Goal: Task Accomplishment & Management: Use online tool/utility

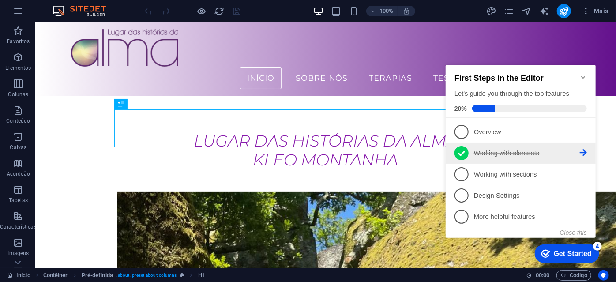
click at [460, 151] on icon at bounding box center [461, 153] width 7 height 13
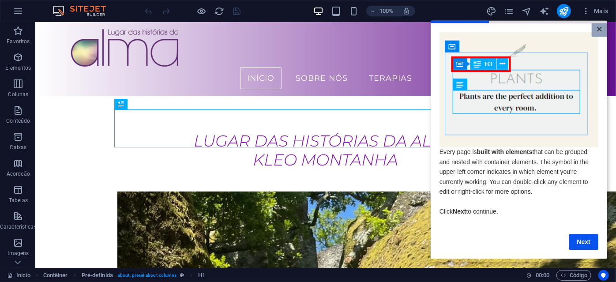
click at [600, 28] on link "×" at bounding box center [598, 30] width 15 height 14
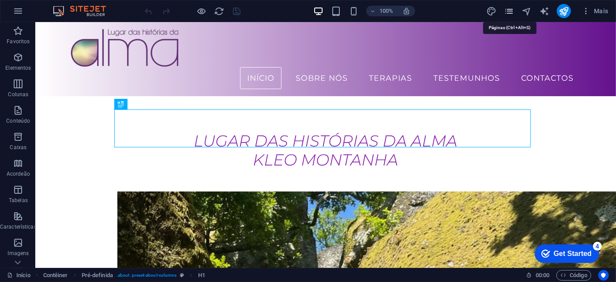
click at [508, 12] on icon "pages" at bounding box center [509, 11] width 10 height 10
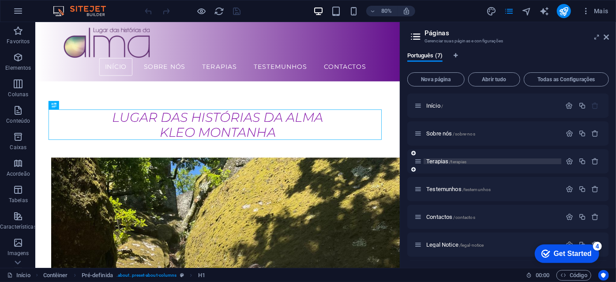
click at [460, 164] on div "Terapias /terapias" at bounding box center [487, 161] width 147 height 10
click at [437, 158] on span "Terapias /terapias" at bounding box center [446, 161] width 40 height 7
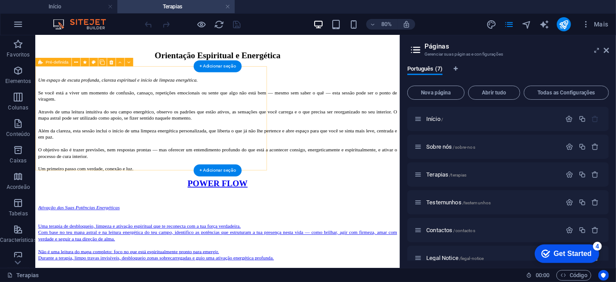
scroll to position [2286, 0]
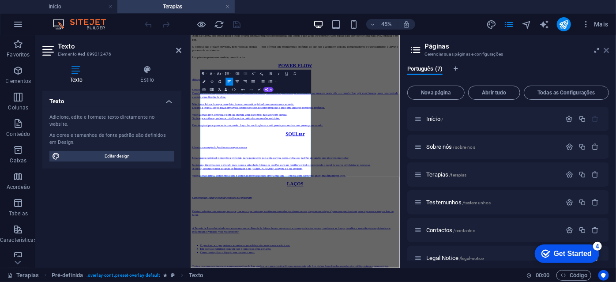
click at [608, 50] on icon at bounding box center [606, 50] width 5 height 7
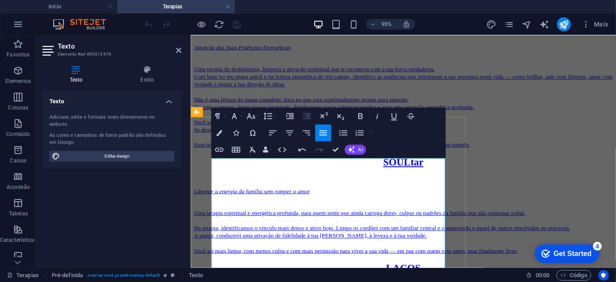
scroll to position [2407, 0]
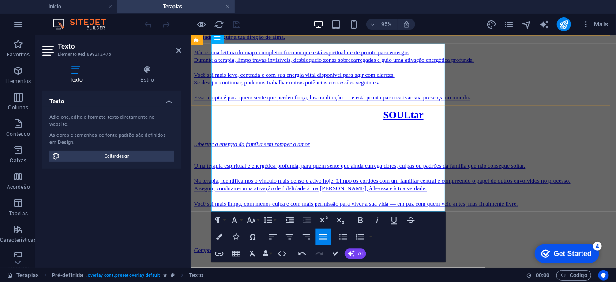
drag, startPoint x: 336, startPoint y: 189, endPoint x: 215, endPoint y: 97, distance: 151.7
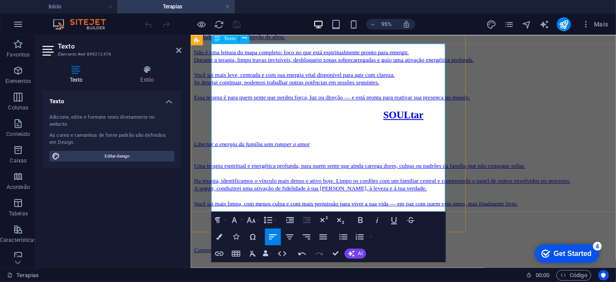
scroll to position [2286, 0]
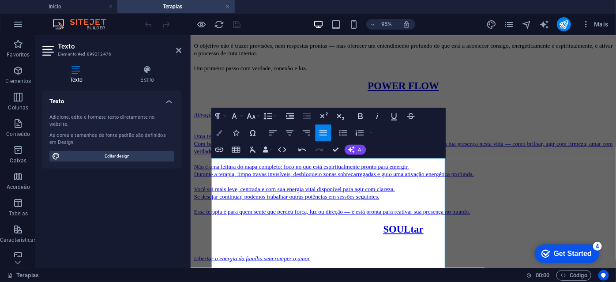
click at [218, 131] on icon "button" at bounding box center [219, 133] width 6 height 6
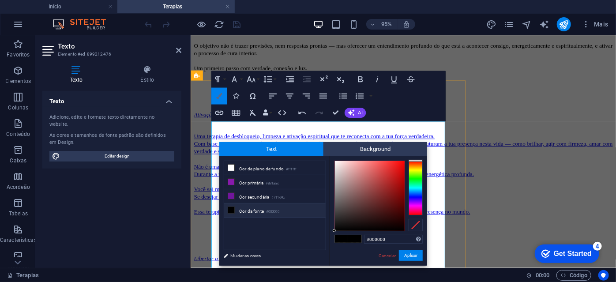
scroll to position [2325, 0]
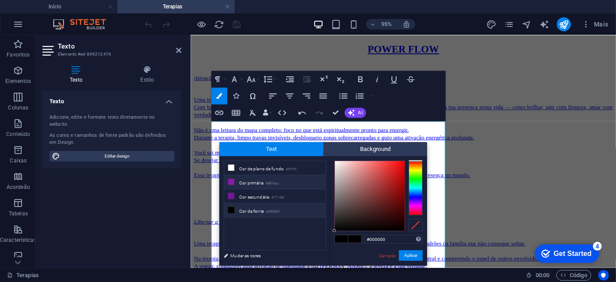
click at [244, 181] on li "Cor primária #881aac" at bounding box center [274, 182] width 101 height 14
type input "#881aac"
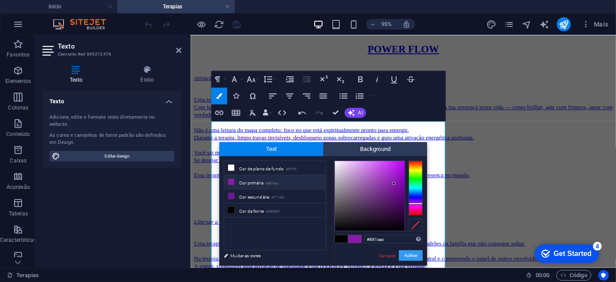
click at [405, 256] on button "Aplicar" at bounding box center [411, 255] width 24 height 11
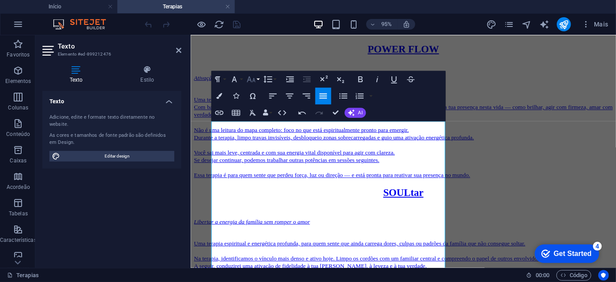
click at [256, 82] on button "Font Size" at bounding box center [252, 79] width 16 height 17
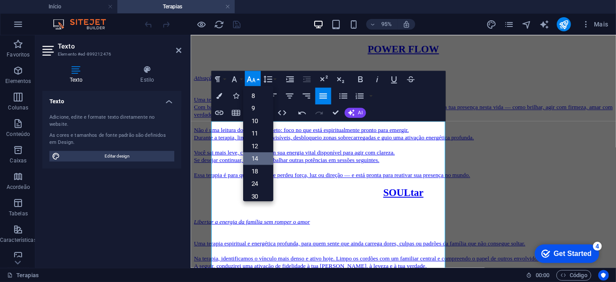
click at [256, 158] on link "14" at bounding box center [258, 158] width 30 height 13
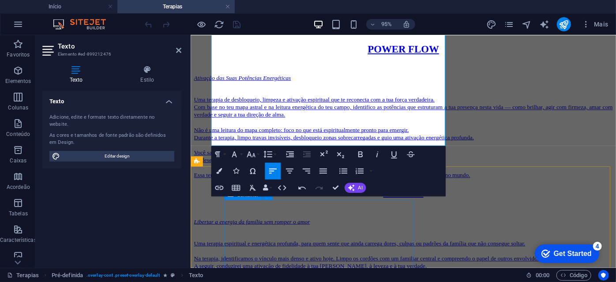
scroll to position [2485, 0]
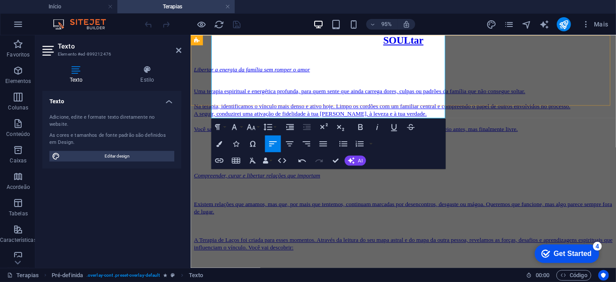
drag, startPoint x: 337, startPoint y: 118, endPoint x: 219, endPoint y: 96, distance: 120.3
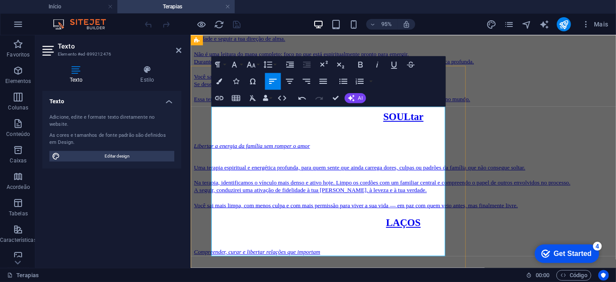
scroll to position [2325, 0]
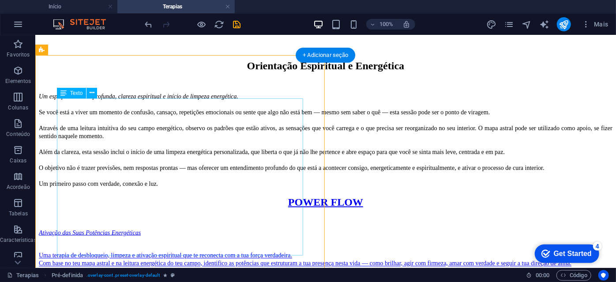
scroll to position [2365, 0]
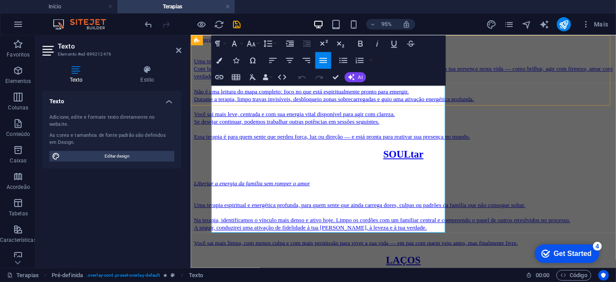
drag, startPoint x: 327, startPoint y: 241, endPoint x: 211, endPoint y: 78, distance: 200.0
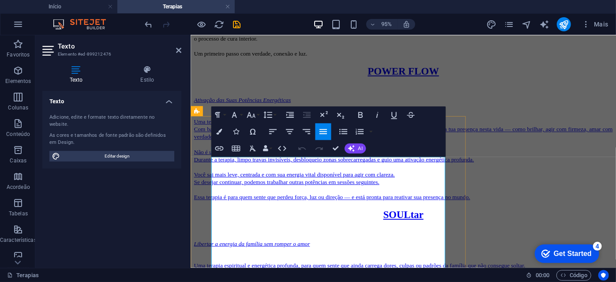
scroll to position [2285, 0]
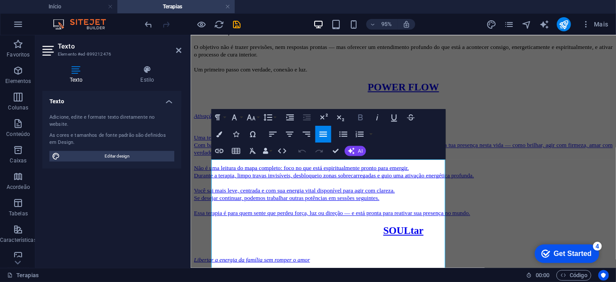
click at [360, 116] on icon "button" at bounding box center [360, 118] width 10 height 10
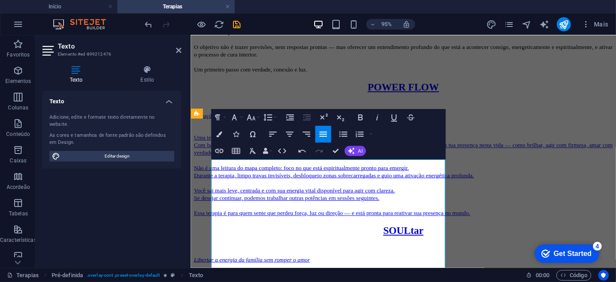
drag, startPoint x: 213, startPoint y: 209, endPoint x: 457, endPoint y: 261, distance: 249.9
click at [246, 113] on icon "button" at bounding box center [251, 118] width 10 height 10
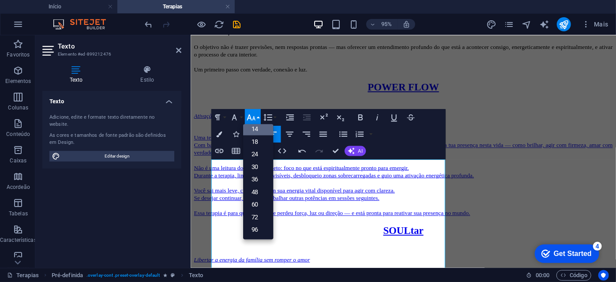
scroll to position [71, 0]
click at [255, 127] on link "14" at bounding box center [258, 129] width 30 height 13
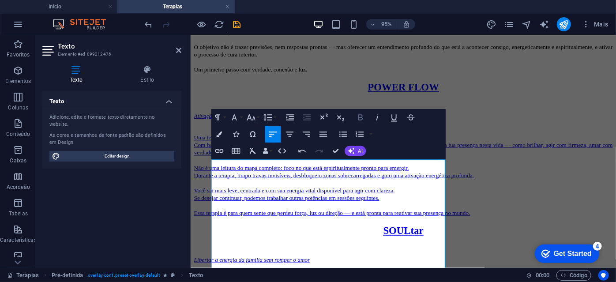
click at [361, 119] on icon "button" at bounding box center [360, 118] width 10 height 10
click at [361, 117] on icon "button" at bounding box center [360, 118] width 4 height 6
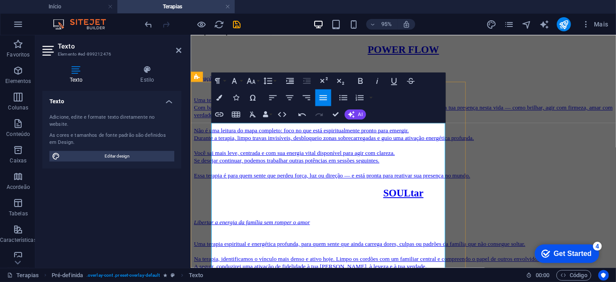
scroll to position [2325, 0]
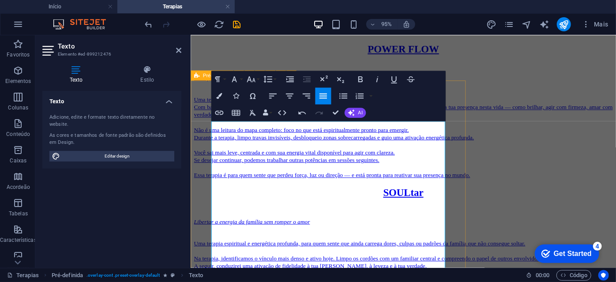
drag, startPoint x: 431, startPoint y: 221, endPoint x: 204, endPoint y: 172, distance: 232.5
click at [216, 96] on icon "button" at bounding box center [219, 96] width 6 height 6
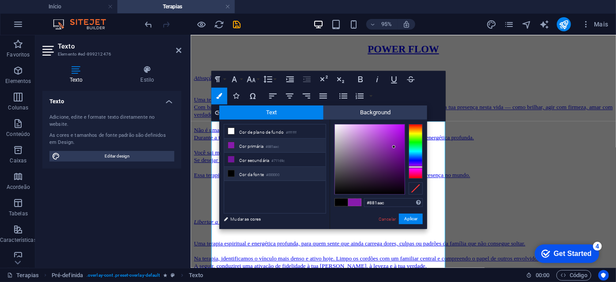
click at [255, 146] on li "Cor primária #881aac" at bounding box center [274, 146] width 101 height 14
click at [414, 220] on button "Aplicar" at bounding box center [411, 219] width 24 height 11
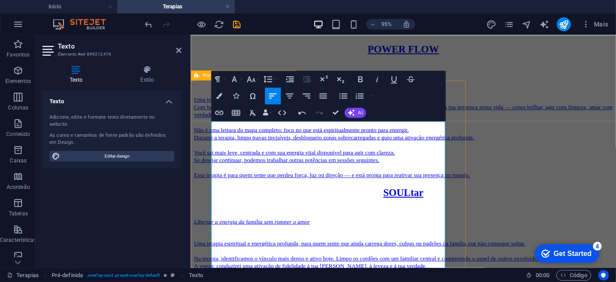
drag, startPoint x: 291, startPoint y: 167, endPoint x: 192, endPoint y: 167, distance: 99.7
click at [219, 95] on icon "button" at bounding box center [219, 96] width 6 height 6
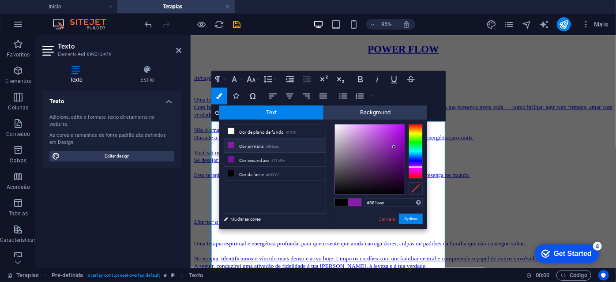
click at [253, 146] on li "Cor primária #881aac" at bounding box center [274, 146] width 101 height 14
click at [406, 221] on button "Aplicar" at bounding box center [411, 219] width 24 height 11
click at [412, 217] on button "Aplicar" at bounding box center [411, 219] width 24 height 11
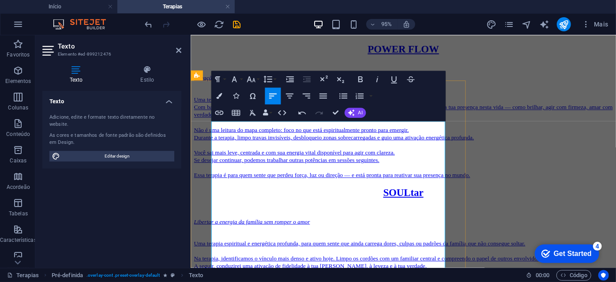
drag, startPoint x: 427, startPoint y: 221, endPoint x: 211, endPoint y: 171, distance: 221.0
click at [357, 80] on icon "button" at bounding box center [360, 80] width 10 height 10
click at [360, 79] on icon "button" at bounding box center [360, 79] width 4 height 6
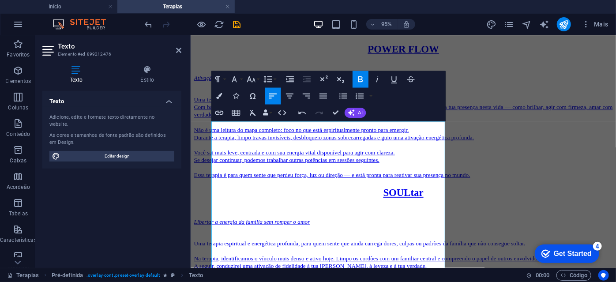
click at [365, 79] on icon "button" at bounding box center [360, 80] width 10 height 10
drag, startPoint x: 409, startPoint y: 213, endPoint x: 207, endPoint y: 181, distance: 204.1
click at [358, 80] on icon "button" at bounding box center [360, 79] width 4 height 6
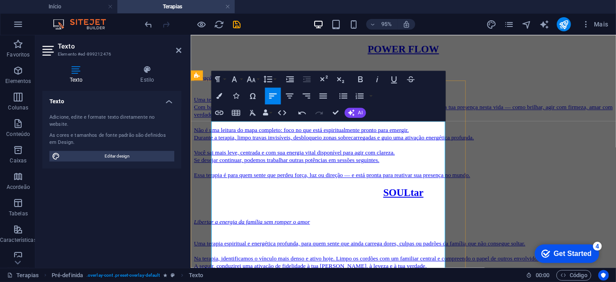
drag, startPoint x: 239, startPoint y: 155, endPoint x: 374, endPoint y: 248, distance: 164.0
click at [220, 94] on icon "button" at bounding box center [219, 96] width 6 height 6
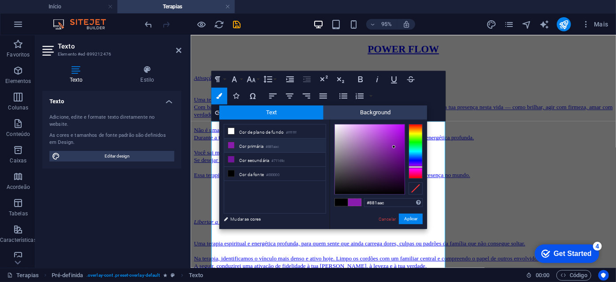
click at [252, 141] on li "Cor primária #881aac" at bounding box center [274, 146] width 101 height 14
click at [410, 219] on button "Aplicar" at bounding box center [411, 219] width 24 height 11
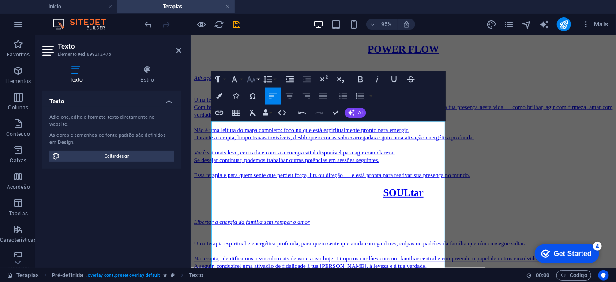
click at [252, 82] on icon "button" at bounding box center [251, 79] width 8 height 6
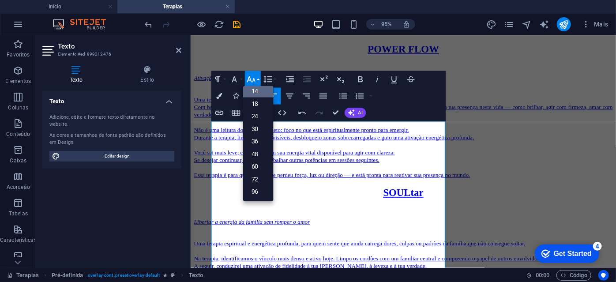
click at [254, 88] on link "14" at bounding box center [258, 91] width 30 height 13
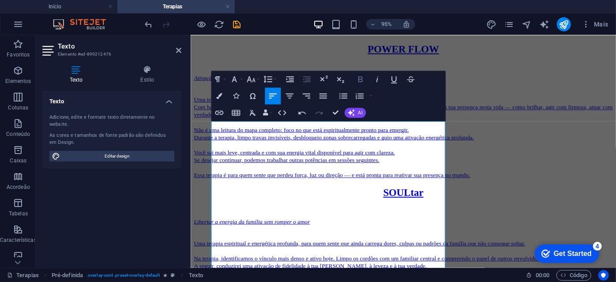
click at [359, 78] on icon "button" at bounding box center [360, 80] width 10 height 10
click at [359, 76] on icon "button" at bounding box center [360, 80] width 10 height 10
drag, startPoint x: 449, startPoint y: 239, endPoint x: 202, endPoint y: 170, distance: 256.5
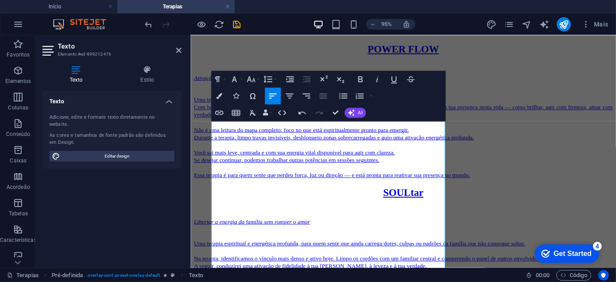
click at [321, 96] on icon "button" at bounding box center [323, 96] width 10 height 10
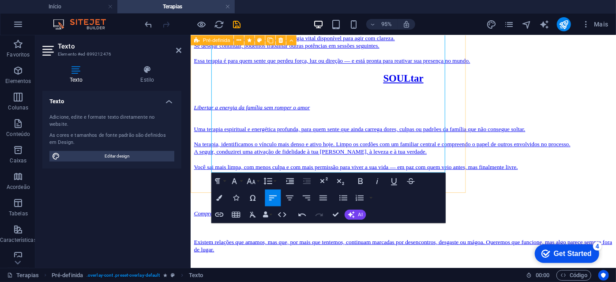
drag, startPoint x: 353, startPoint y: 176, endPoint x: 210, endPoint y: 118, distance: 154.0
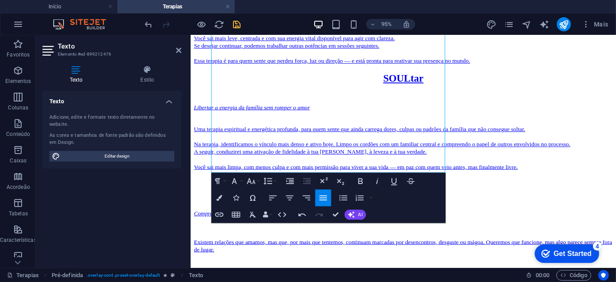
click at [240, 26] on icon "save" at bounding box center [237, 24] width 10 height 10
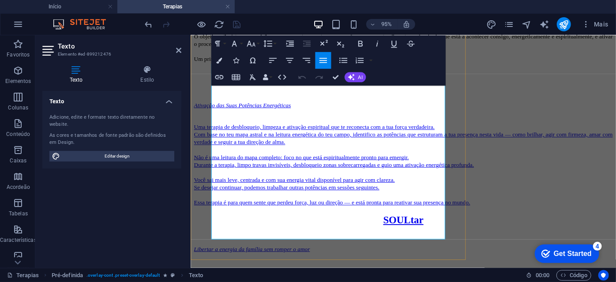
scroll to position [2376, 0]
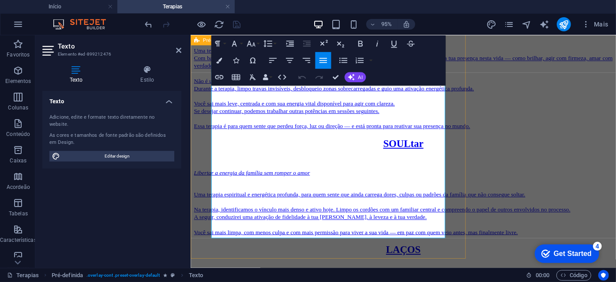
drag, startPoint x: 334, startPoint y: 244, endPoint x: 209, endPoint y: 224, distance: 126.5
click at [253, 40] on icon "button" at bounding box center [251, 44] width 10 height 10
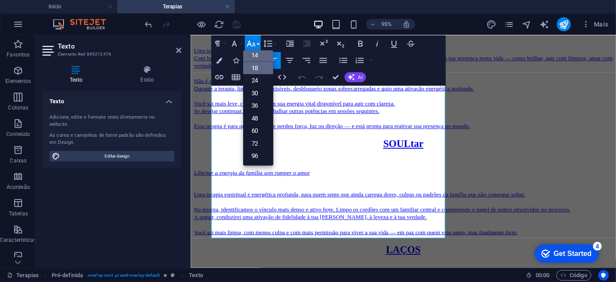
scroll to position [71, 0]
click at [262, 53] on link "14" at bounding box center [258, 55] width 30 height 13
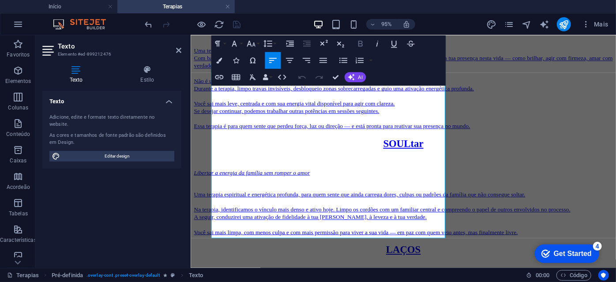
click at [365, 41] on icon "button" at bounding box center [360, 44] width 10 height 10
click at [360, 44] on icon "button" at bounding box center [360, 44] width 10 height 10
click at [358, 41] on icon "button" at bounding box center [360, 44] width 4 height 6
click at [325, 60] on icon "button" at bounding box center [323, 61] width 10 height 10
click at [220, 61] on icon "button" at bounding box center [219, 60] width 6 height 6
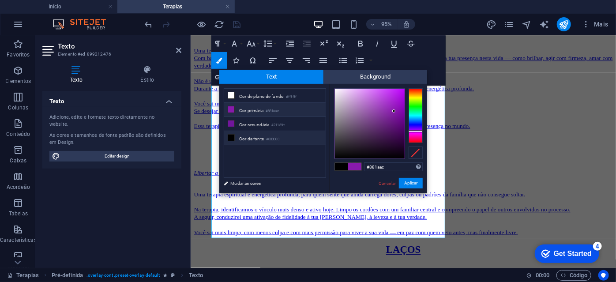
click at [278, 110] on small "#881aac" at bounding box center [272, 111] width 13 height 6
click at [254, 110] on li "Cor primária #881aac" at bounding box center [274, 110] width 101 height 14
click at [410, 182] on button "Aplicar" at bounding box center [411, 183] width 24 height 11
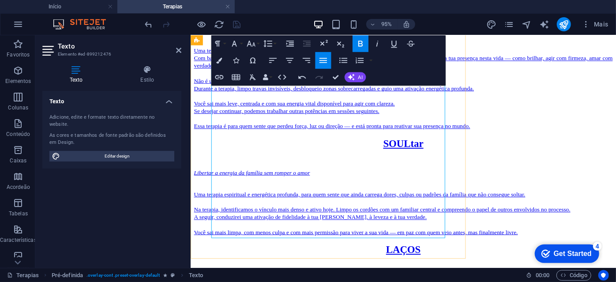
drag, startPoint x: 323, startPoint y: 245, endPoint x: 206, endPoint y: 99, distance: 186.8
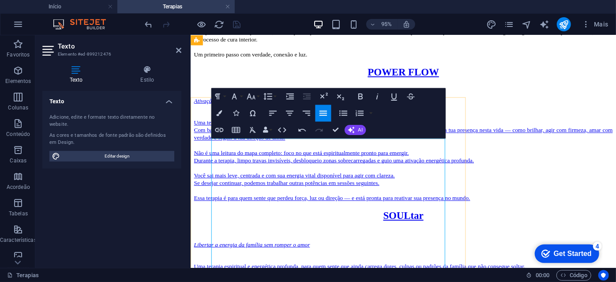
scroll to position [2296, 0]
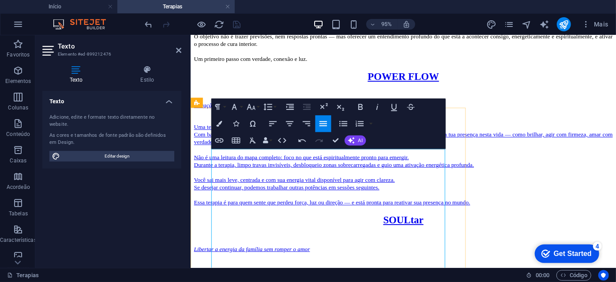
copy div "Os 6 Portais da [PERSON_NAME] foi criado para ajudar você a encontrar [PERSON_N…"
drag, startPoint x: 214, startPoint y: 165, endPoint x: 430, endPoint y: 262, distance: 236.6
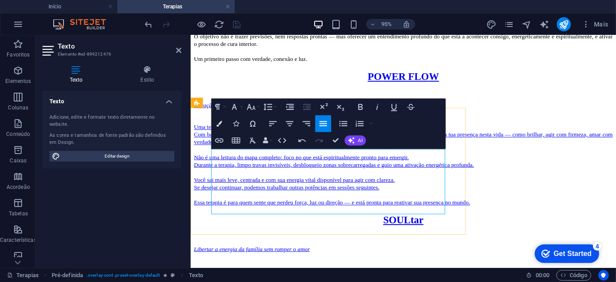
drag, startPoint x: 328, startPoint y: 218, endPoint x: 219, endPoint y: 173, distance: 117.9
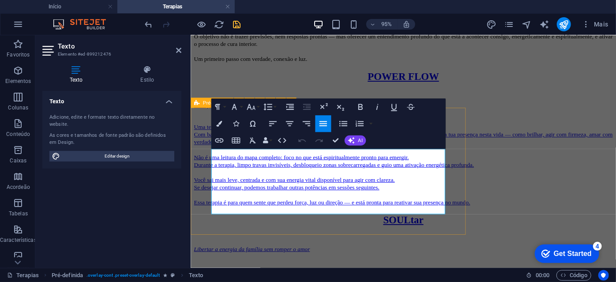
drag, startPoint x: 222, startPoint y: 160, endPoint x: 372, endPoint y: 225, distance: 163.5
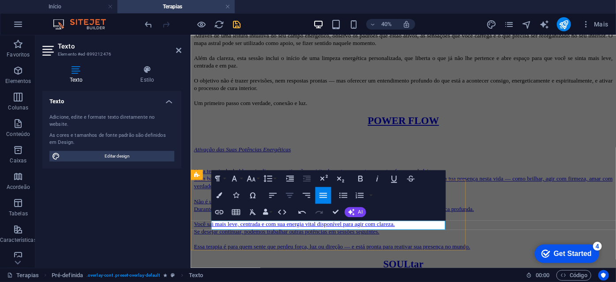
scroll to position [2221, 0]
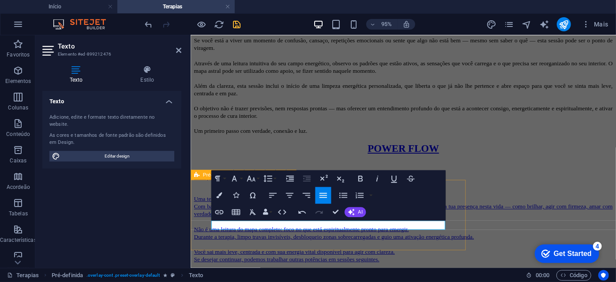
drag, startPoint x: 222, startPoint y: 237, endPoint x: 209, endPoint y: 232, distance: 14.5
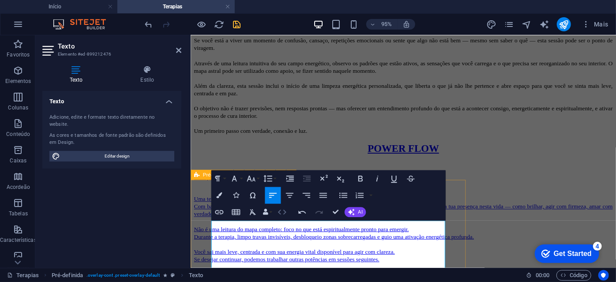
scroll to position [6808, 1]
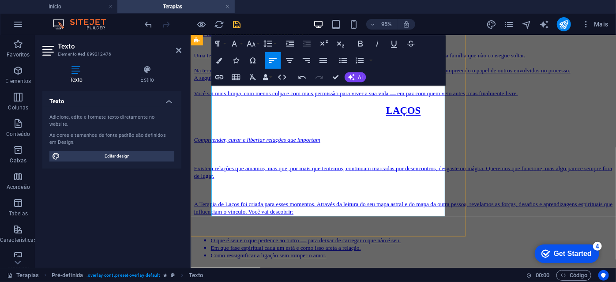
scroll to position [2541, 0]
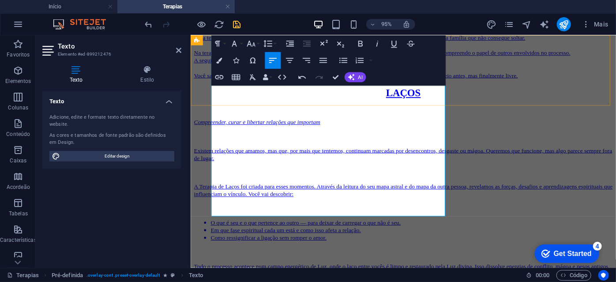
drag, startPoint x: 351, startPoint y: 221, endPoint x: 411, endPoint y: 112, distance: 124.3
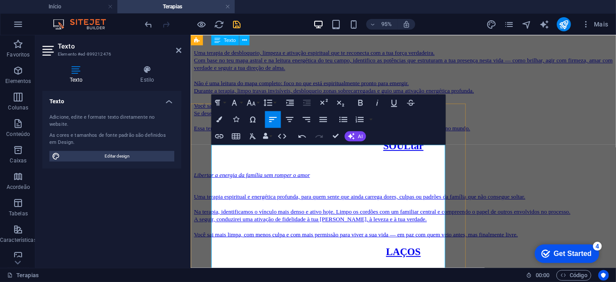
scroll to position [2300, 0]
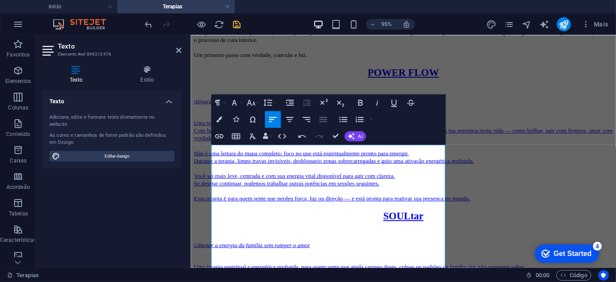
click at [325, 116] on icon "button" at bounding box center [323, 119] width 10 height 10
click at [217, 115] on button "Colors" at bounding box center [219, 119] width 16 height 17
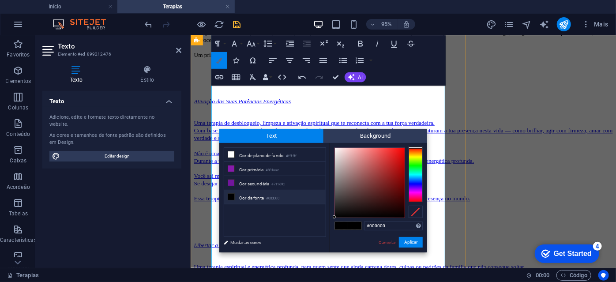
scroll to position [2416, 0]
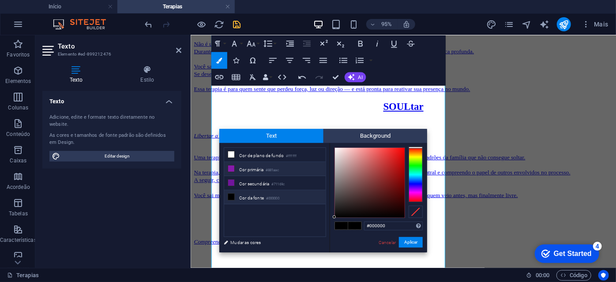
click at [249, 163] on li "Cor primária #881aac" at bounding box center [274, 169] width 101 height 14
type input "#881aac"
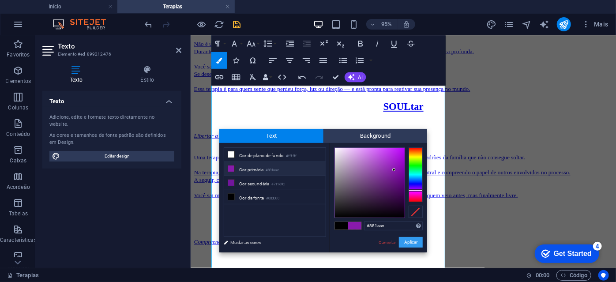
drag, startPoint x: 408, startPoint y: 237, endPoint x: 229, endPoint y: 213, distance: 180.9
click at [408, 237] on button "Aplicar" at bounding box center [411, 242] width 24 height 11
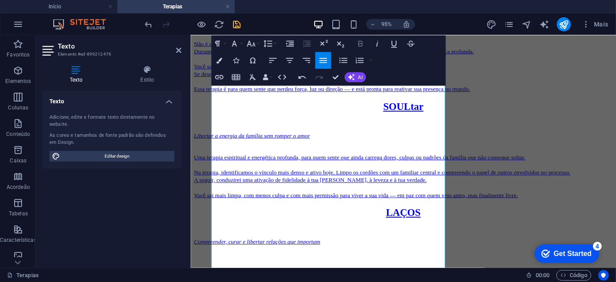
click at [357, 42] on icon "button" at bounding box center [360, 44] width 10 height 10
click at [254, 43] on icon "button" at bounding box center [251, 44] width 8 height 6
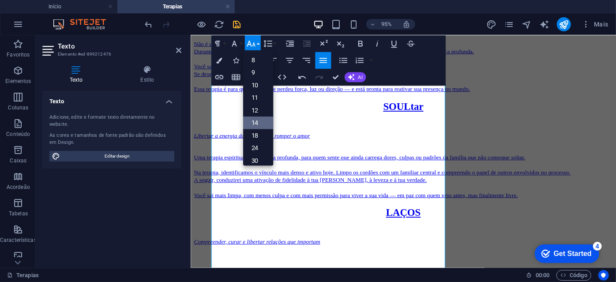
click at [256, 124] on link "14" at bounding box center [258, 122] width 30 height 13
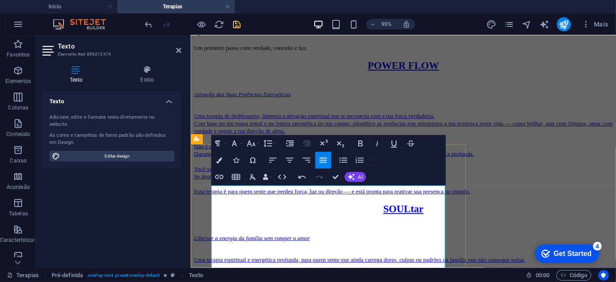
scroll to position [2335, 0]
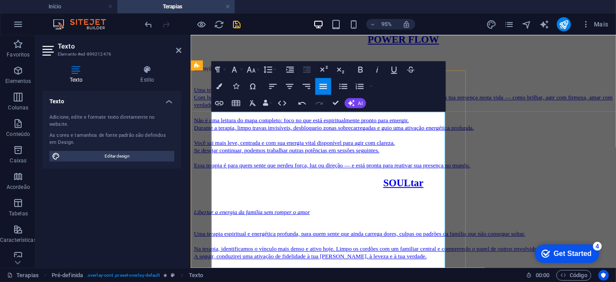
drag, startPoint x: 249, startPoint y: 200, endPoint x: 246, endPoint y: 195, distance: 5.5
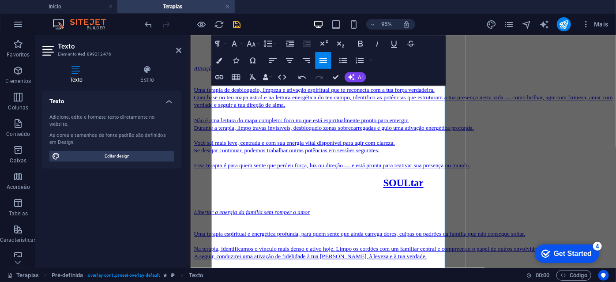
scroll to position [2416, 0]
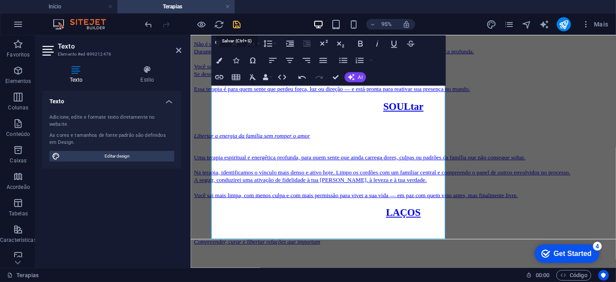
click at [235, 24] on icon "save" at bounding box center [237, 24] width 10 height 10
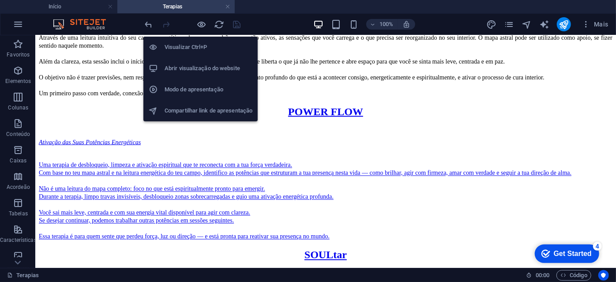
click at [187, 68] on h6 "Abrir visualização do website" at bounding box center [209, 68] width 88 height 11
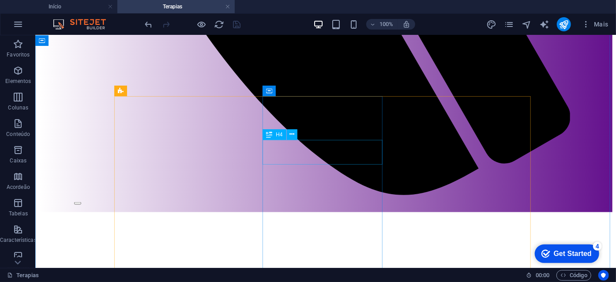
scroll to position [450, 0]
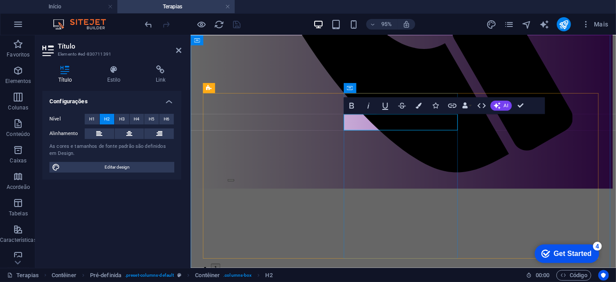
drag, startPoint x: 451, startPoint y: 131, endPoint x: 377, endPoint y: 130, distance: 73.3
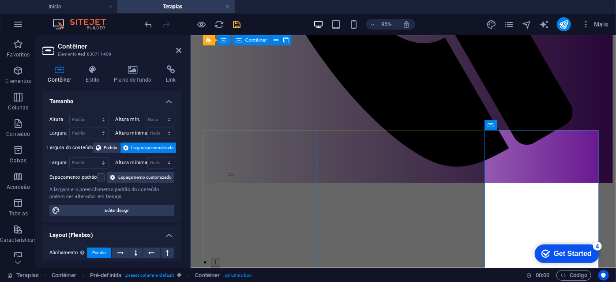
scroll to position [410, 0]
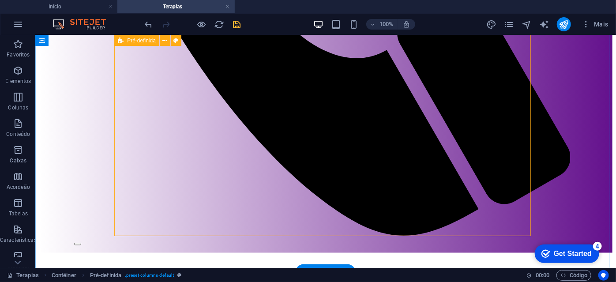
scroll to position [570, 0]
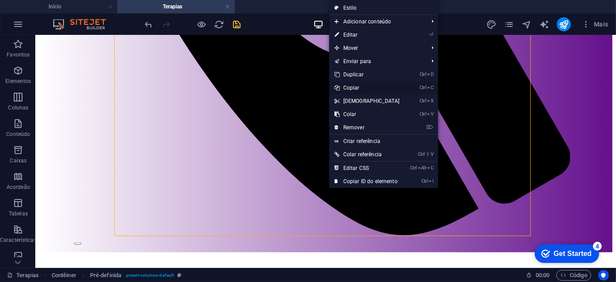
click at [356, 86] on link "Ctrl C Copiar" at bounding box center [367, 87] width 76 height 13
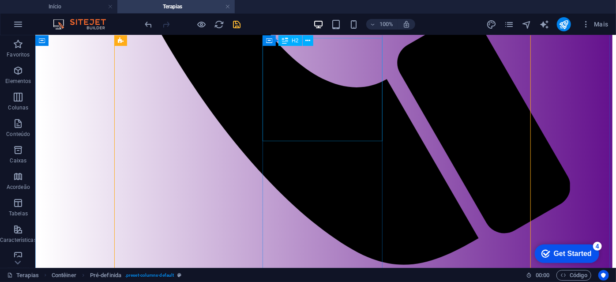
scroll to position [530, 0]
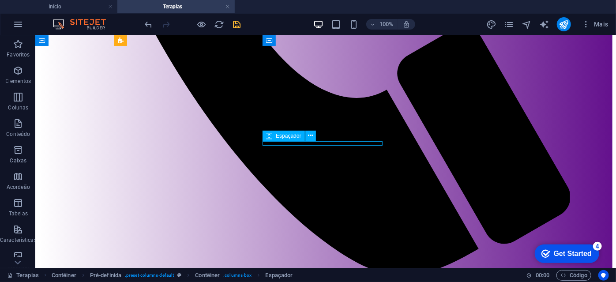
select select "px"
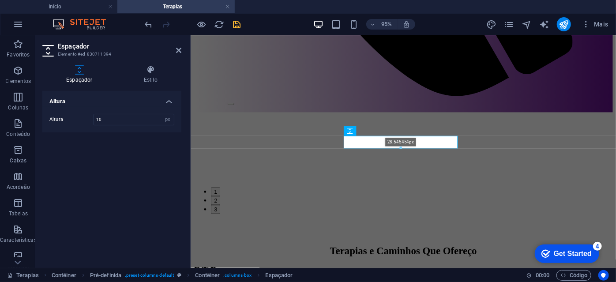
drag, startPoint x: 401, startPoint y: 139, endPoint x: 401, endPoint y: 149, distance: 10.1
click at [401, 149] on div at bounding box center [400, 148] width 113 height 3
type input "28"
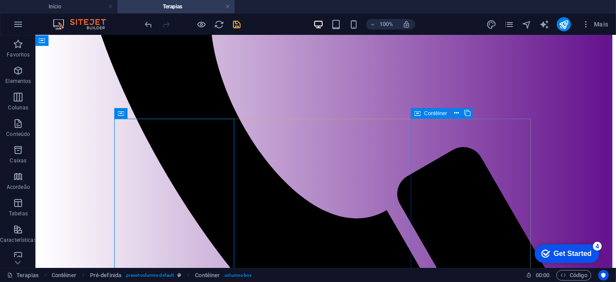
scroll to position [490, 0]
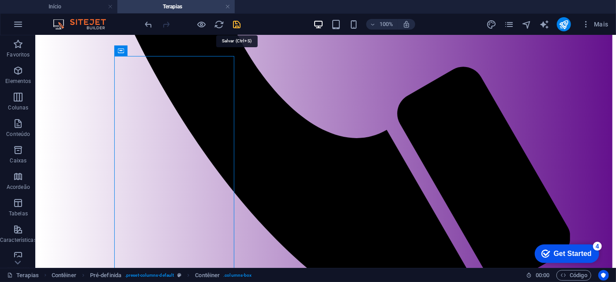
click at [240, 26] on icon "save" at bounding box center [237, 24] width 10 height 10
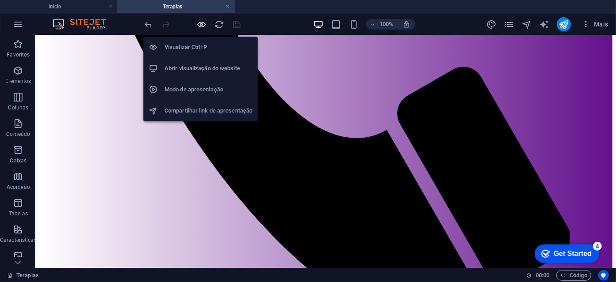
click at [201, 25] on icon "button" at bounding box center [202, 24] width 10 height 10
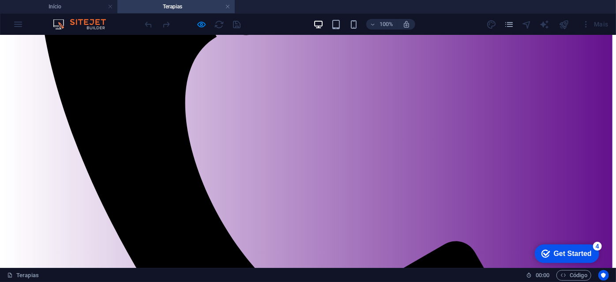
scroll to position [329, 0]
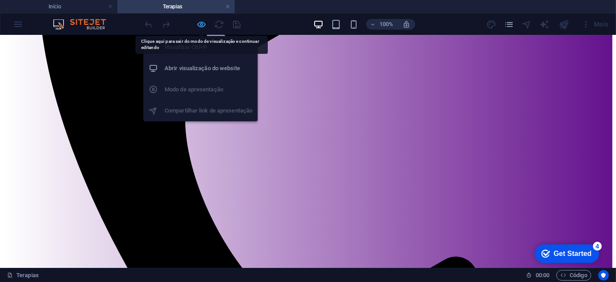
click at [201, 23] on icon "button" at bounding box center [202, 24] width 10 height 10
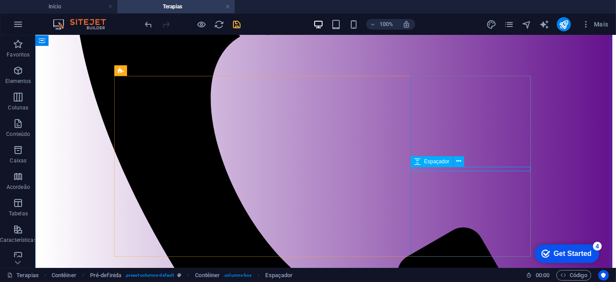
select select "px"
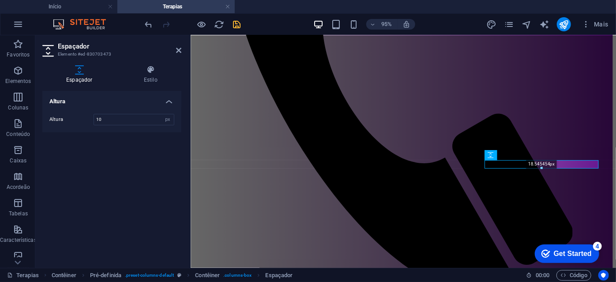
click at [540, 167] on div at bounding box center [541, 168] width 113 height 3
type input "18"
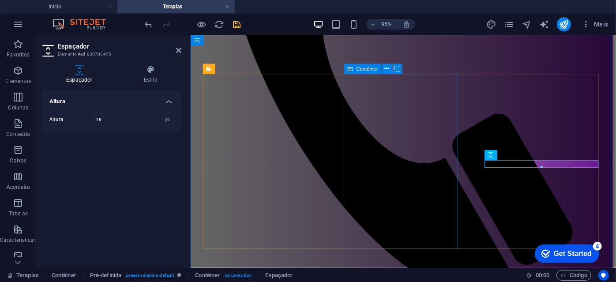
drag, startPoint x: 464, startPoint y: 219, endPoint x: 605, endPoint y: 209, distance: 142.0
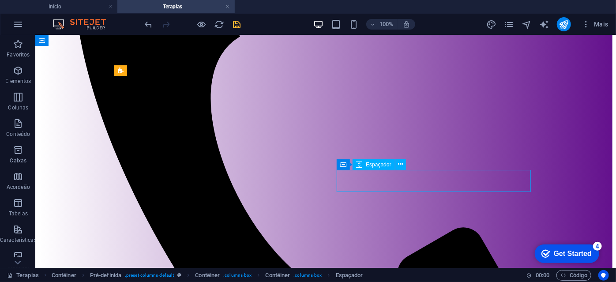
select select "px"
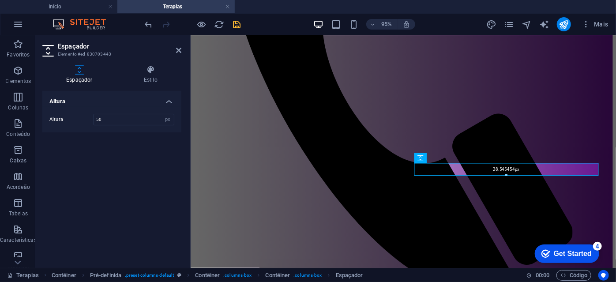
drag, startPoint x: 505, startPoint y: 183, endPoint x: 506, endPoint y: 173, distance: 10.2
click at [506, 173] on div "28.545454px" at bounding box center [506, 169] width 184 height 13
type input "28"
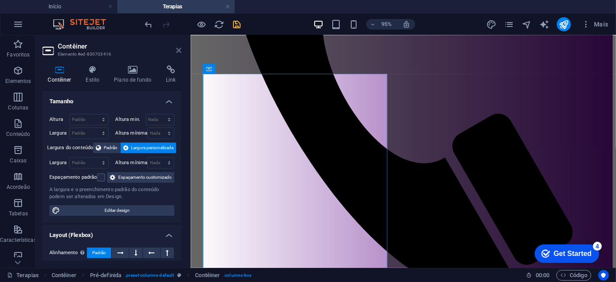
click at [178, 51] on icon at bounding box center [178, 50] width 5 height 7
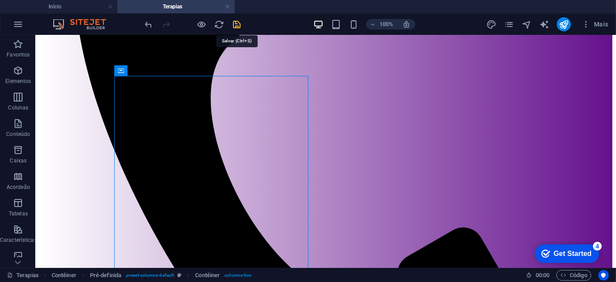
click at [239, 26] on icon "save" at bounding box center [237, 24] width 10 height 10
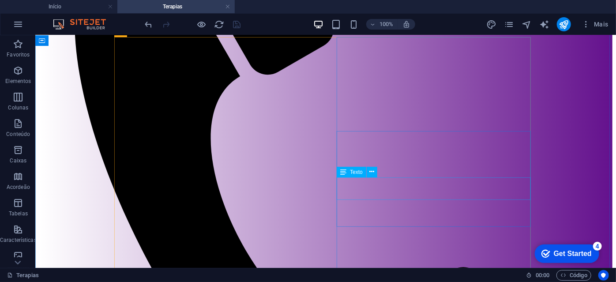
scroll to position [369, 0]
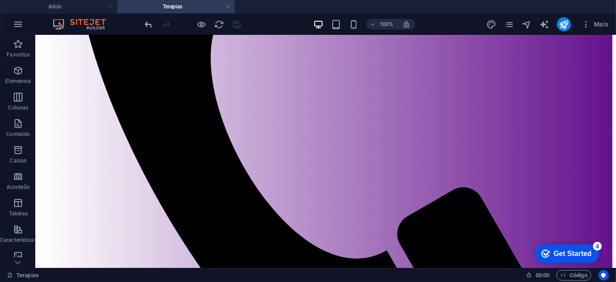
click at [143, 26] on div "100% Mais" at bounding box center [307, 24] width 615 height 21
click at [147, 26] on icon "undo" at bounding box center [149, 24] width 10 height 10
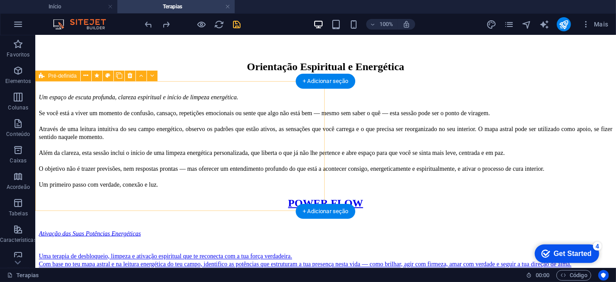
scroll to position [2295, 0]
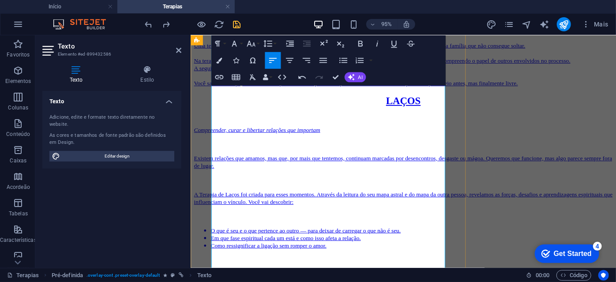
scroll to position [2736, 0]
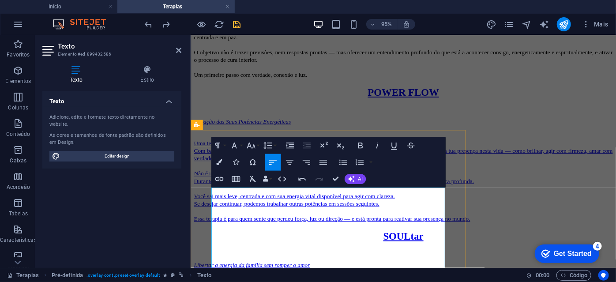
scroll to position [2281, 0]
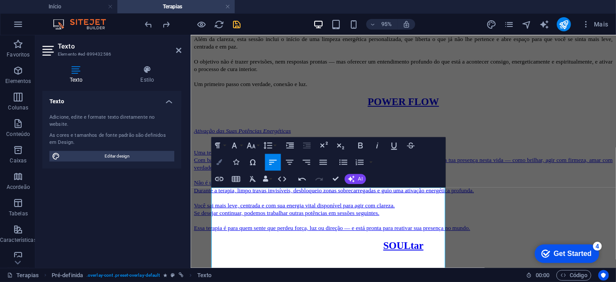
click at [222, 163] on icon "button" at bounding box center [219, 162] width 6 height 6
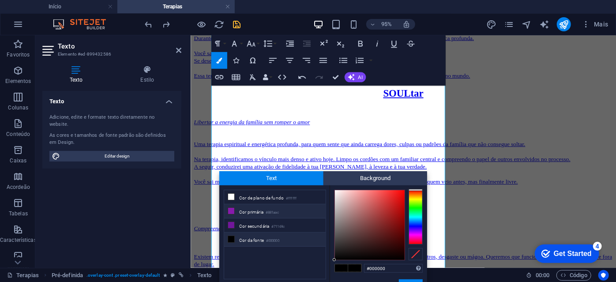
click at [254, 212] on li "Cor primária #881aac" at bounding box center [274, 211] width 101 height 14
type input "#881aac"
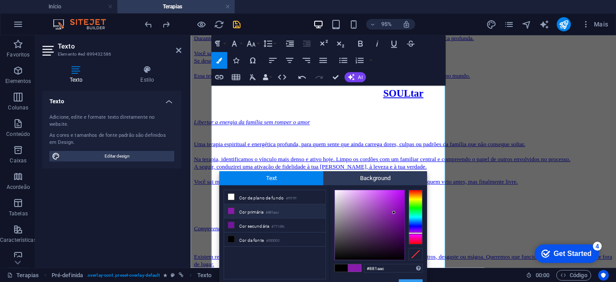
click at [407, 281] on button "Aplicar" at bounding box center [411, 284] width 24 height 11
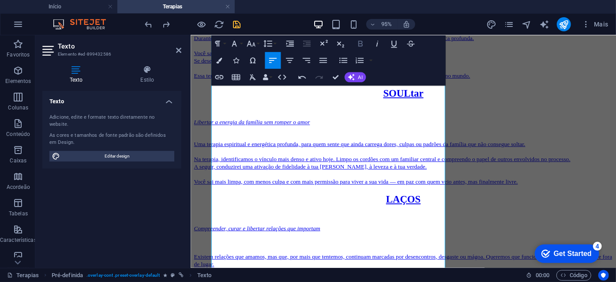
click at [363, 43] on icon "button" at bounding box center [360, 44] width 10 height 10
click at [323, 56] on icon "button" at bounding box center [323, 61] width 10 height 10
click at [259, 42] on button "Font Size" at bounding box center [252, 43] width 16 height 17
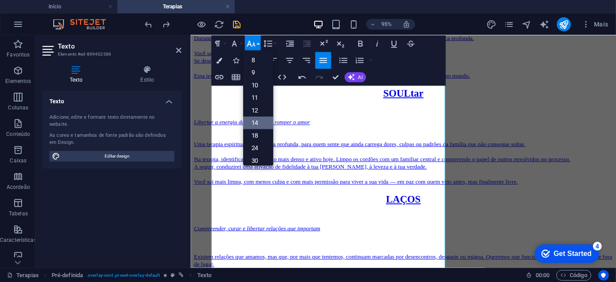
click at [260, 122] on link "14" at bounding box center [258, 122] width 30 height 13
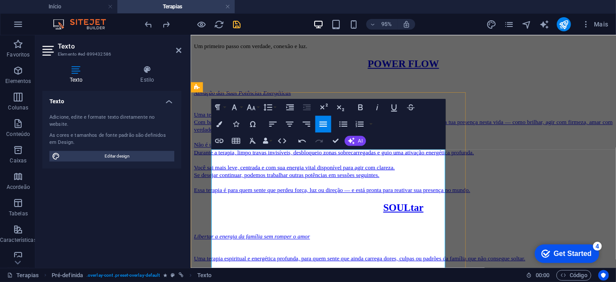
scroll to position [2401, 0]
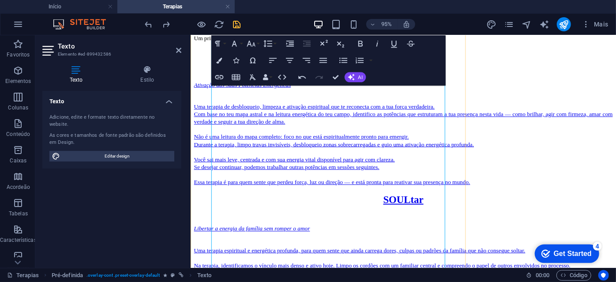
scroll to position [2449, 0]
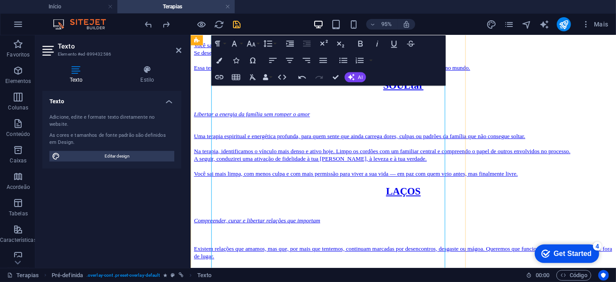
drag, startPoint x: 374, startPoint y: 157, endPoint x: 359, endPoint y: 158, distance: 14.6
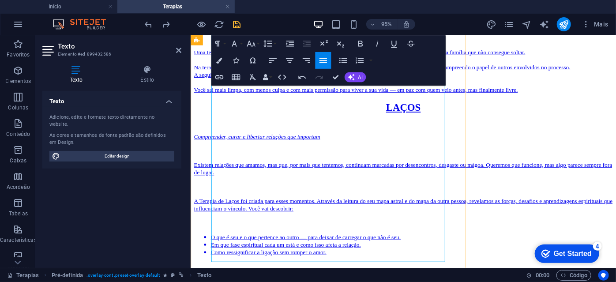
scroll to position [2529, 0]
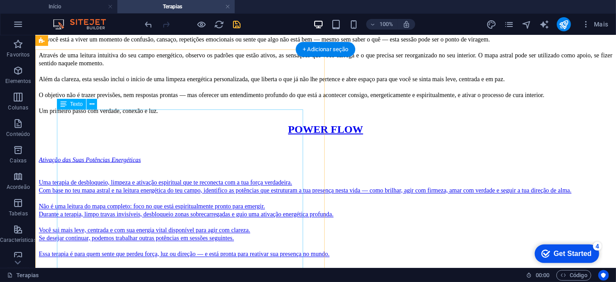
scroll to position [2329, 0]
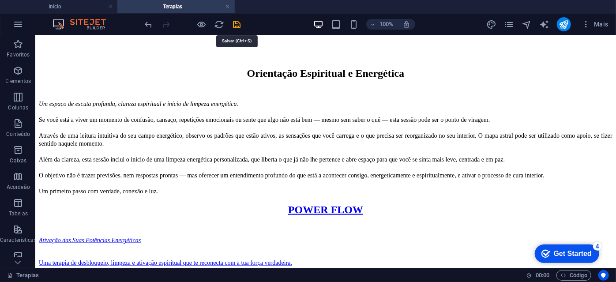
click at [240, 24] on icon "save" at bounding box center [237, 24] width 10 height 10
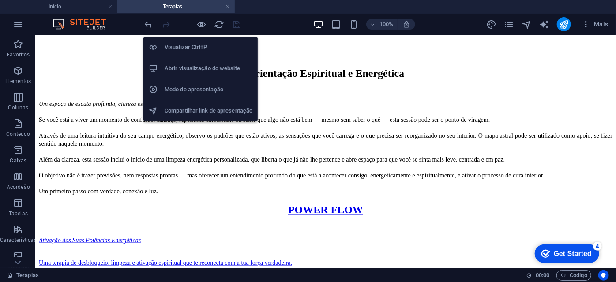
click at [209, 74] on li "Abrir visualização do website" at bounding box center [200, 68] width 114 height 21
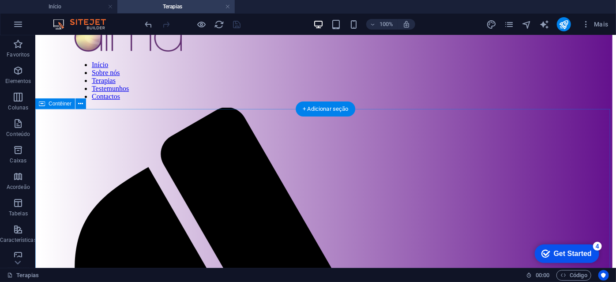
scroll to position [0, 0]
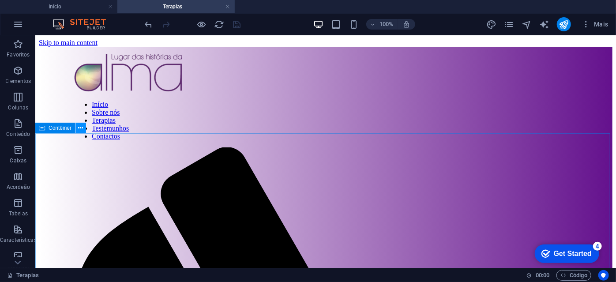
click at [79, 130] on icon at bounding box center [81, 128] width 5 height 9
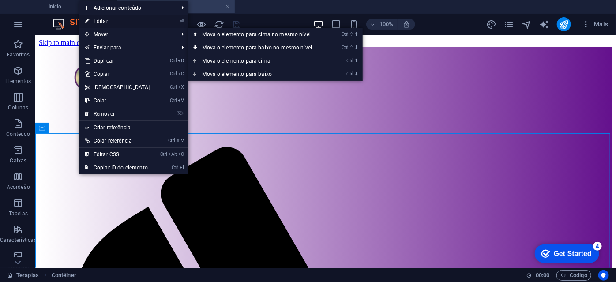
click at [113, 23] on link "⏎ Editar" at bounding box center [117, 21] width 76 height 13
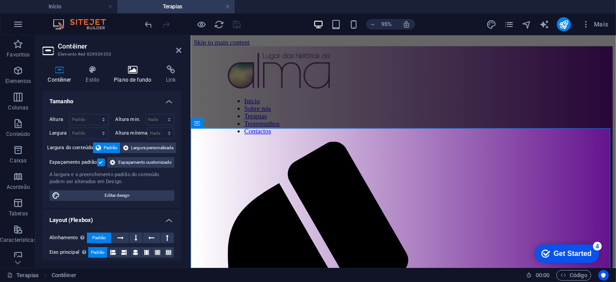
click at [128, 77] on h4 "Plano de fundo" at bounding box center [135, 74] width 52 height 19
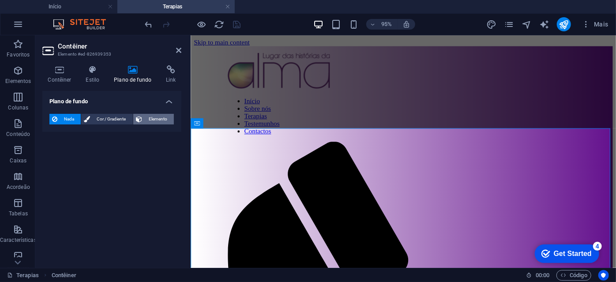
click at [153, 117] on span "Elemento" at bounding box center [158, 119] width 26 height 11
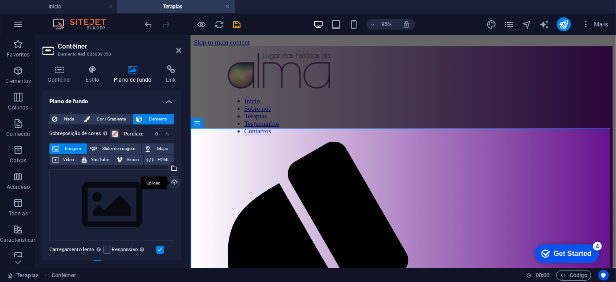
click at [173, 183] on div "Upload" at bounding box center [173, 183] width 13 height 13
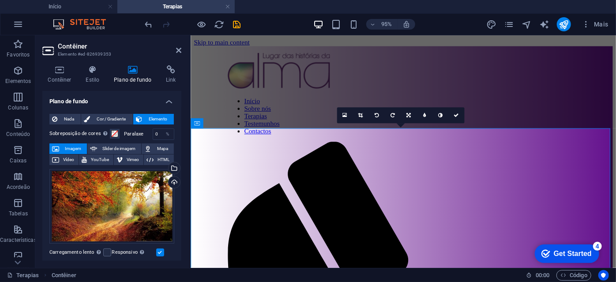
click at [175, 50] on h2 "Contêiner" at bounding box center [120, 46] width 124 height 8
click at [178, 50] on icon at bounding box center [178, 50] width 5 height 7
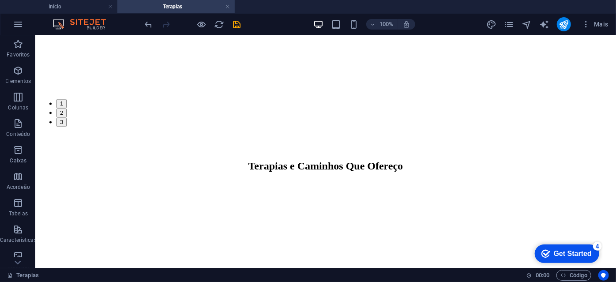
scroll to position [601, 0]
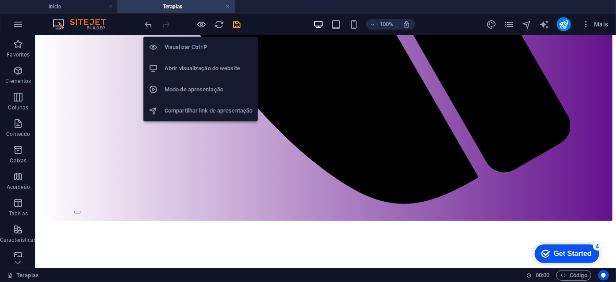
click at [203, 75] on li "Abrir visualização do website" at bounding box center [200, 68] width 114 height 21
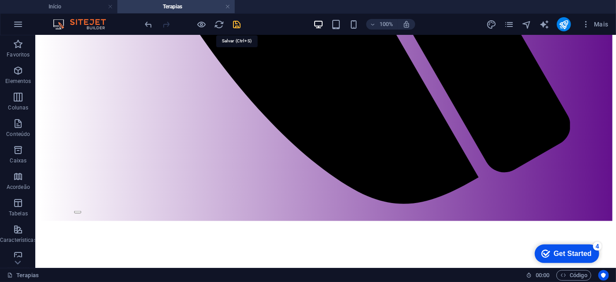
click at [233, 24] on icon "save" at bounding box center [237, 24] width 10 height 10
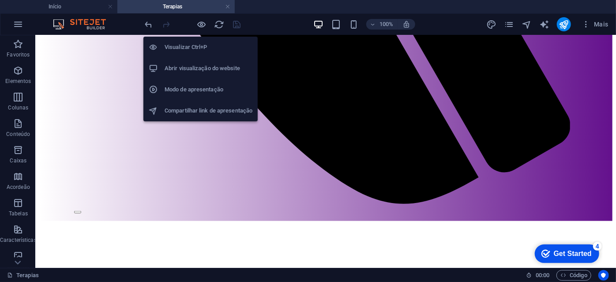
click at [207, 70] on h6 "Abrir visualização do website" at bounding box center [209, 68] width 88 height 11
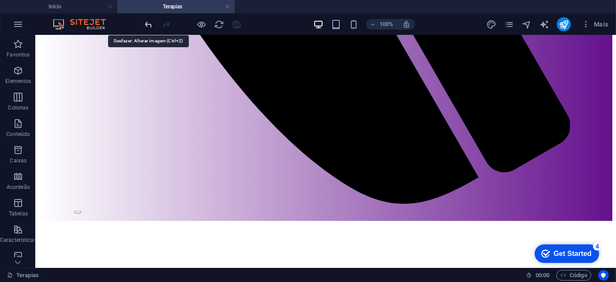
click at [149, 23] on icon "undo" at bounding box center [149, 24] width 10 height 10
click at [145, 25] on icon "undo" at bounding box center [149, 24] width 10 height 10
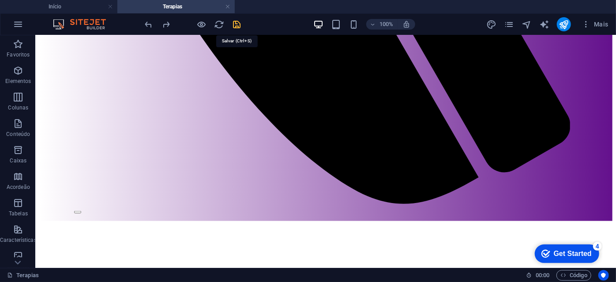
click at [236, 23] on icon "save" at bounding box center [237, 24] width 10 height 10
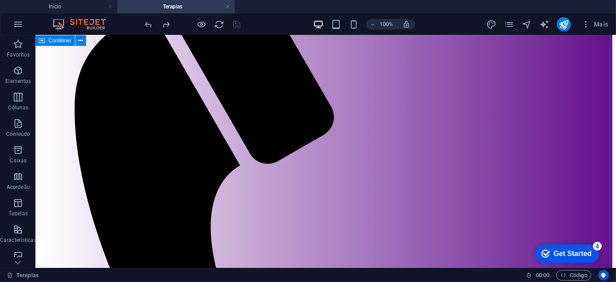
scroll to position [0, 0]
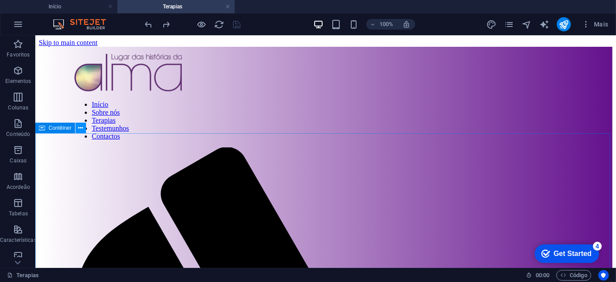
click at [85, 124] on button at bounding box center [80, 128] width 11 height 11
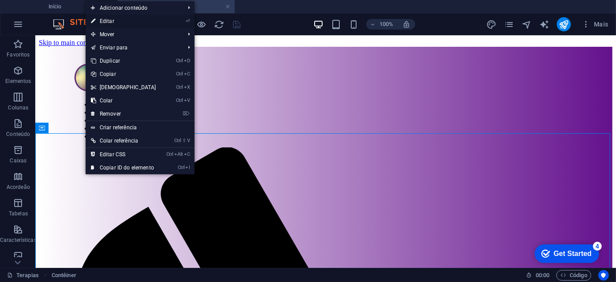
click at [128, 22] on link "⏎ Editar" at bounding box center [124, 21] width 76 height 13
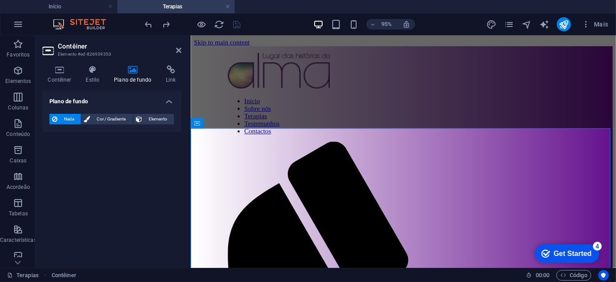
drag, startPoint x: 149, startPoint y: 118, endPoint x: 153, endPoint y: 128, distance: 10.5
click at [149, 118] on span "Elemento" at bounding box center [158, 119] width 26 height 11
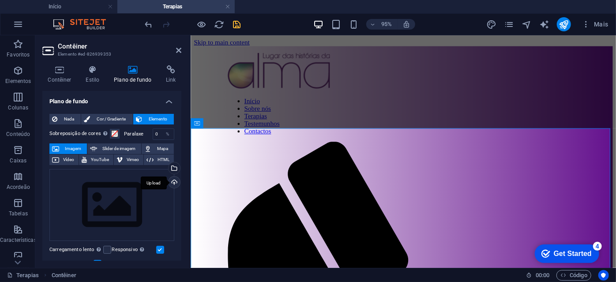
click at [175, 182] on div "Upload" at bounding box center [173, 183] width 13 height 13
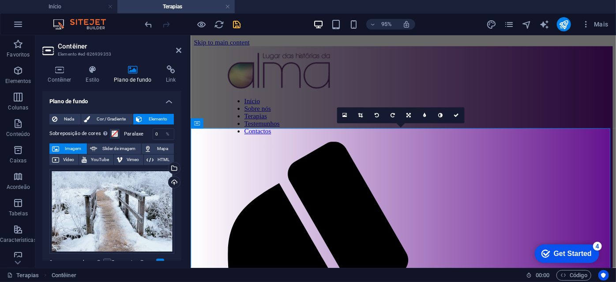
click at [175, 50] on header "Contêiner Elemento #ed-826939353" at bounding box center [111, 46] width 139 height 23
click at [179, 49] on icon at bounding box center [178, 50] width 5 height 7
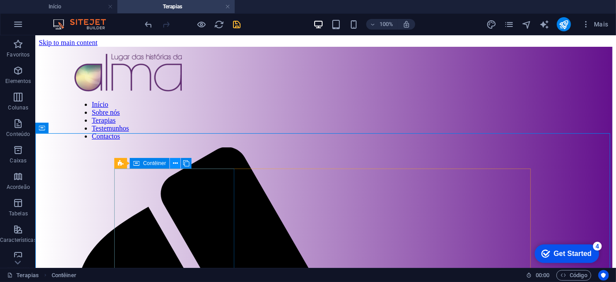
click at [177, 164] on icon at bounding box center [175, 163] width 5 height 9
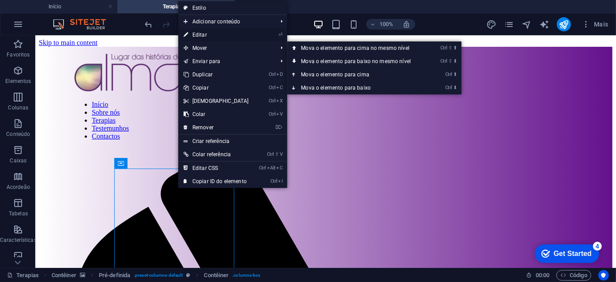
click at [217, 34] on link "⏎ Editar" at bounding box center [216, 34] width 76 height 13
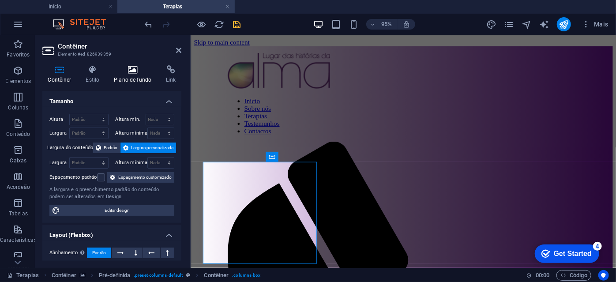
click at [130, 70] on icon at bounding box center [133, 69] width 49 height 9
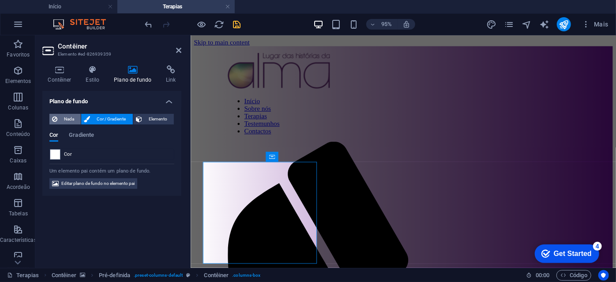
click at [63, 120] on span "Nada" at bounding box center [69, 119] width 18 height 11
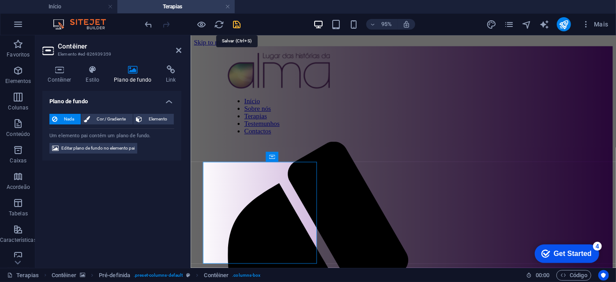
click at [237, 23] on icon "save" at bounding box center [237, 24] width 10 height 10
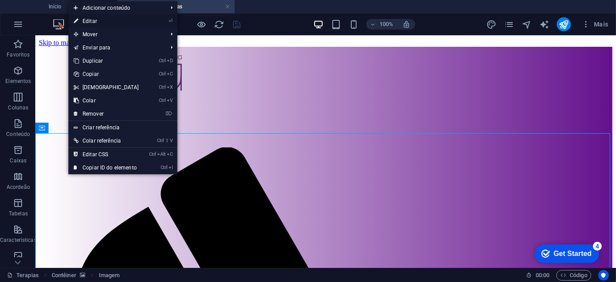
click at [101, 18] on link "⏎ Editar" at bounding box center [106, 21] width 76 height 13
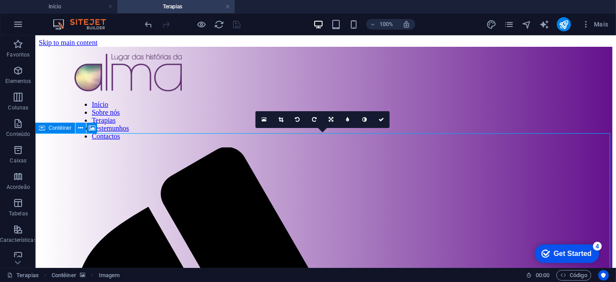
click at [80, 129] on icon at bounding box center [81, 128] width 5 height 9
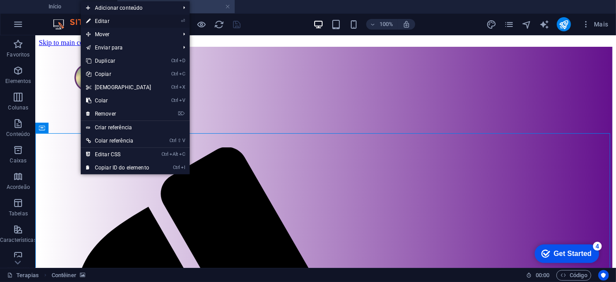
click at [115, 23] on link "⏎ Editar" at bounding box center [119, 21] width 76 height 13
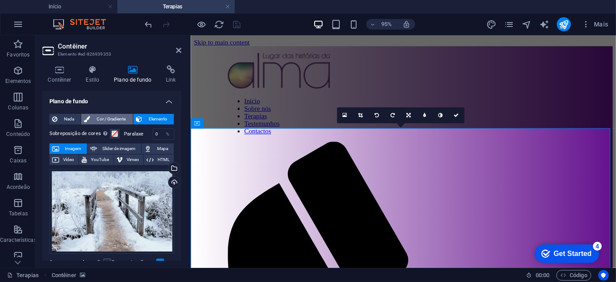
click at [114, 119] on span "Cor / Gradiente" at bounding box center [111, 119] width 37 height 11
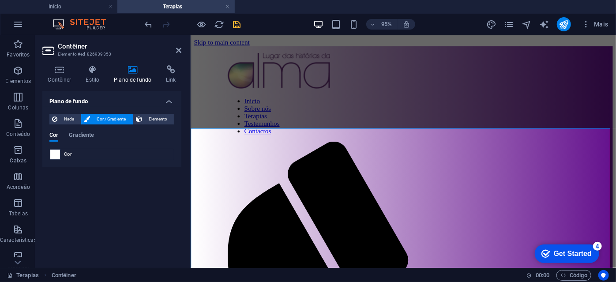
click at [53, 153] on span at bounding box center [55, 155] width 10 height 10
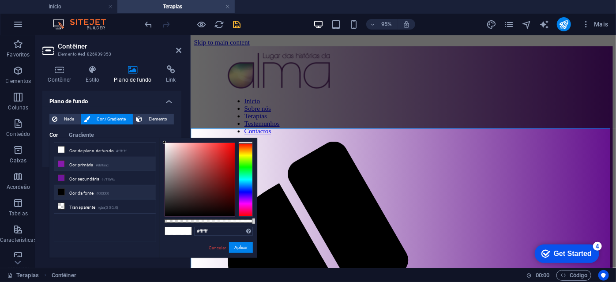
click at [89, 164] on li "Cor primária #881aac" at bounding box center [104, 164] width 101 height 14
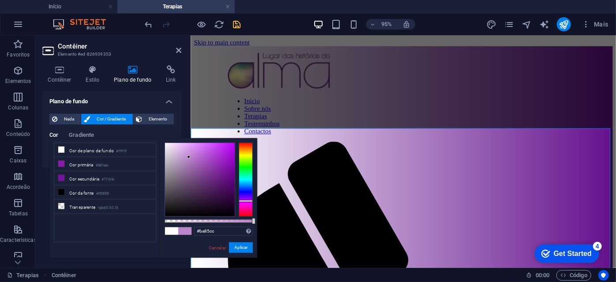
click at [189, 157] on div at bounding box center [200, 179] width 70 height 73
click at [240, 247] on button "Aplicar" at bounding box center [241, 247] width 24 height 11
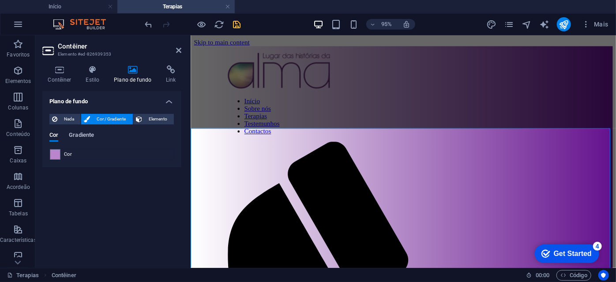
click at [79, 132] on span "Gradiente" at bounding box center [81, 136] width 25 height 12
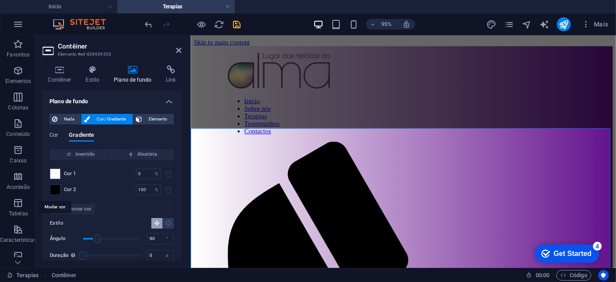
click at [57, 191] on span at bounding box center [55, 190] width 10 height 10
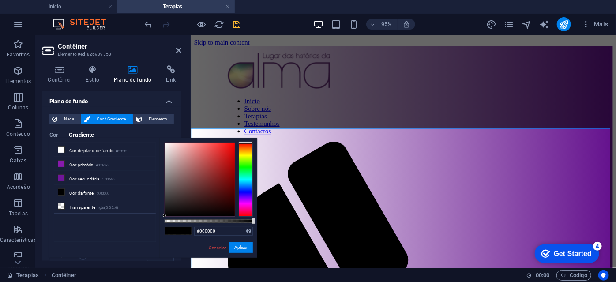
click at [248, 202] on div at bounding box center [246, 180] width 14 height 74
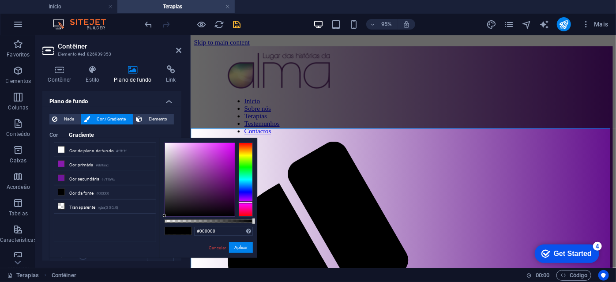
type input "#d881e4"
click at [195, 150] on div at bounding box center [200, 179] width 70 height 73
drag, startPoint x: 235, startPoint y: 246, endPoint x: 226, endPoint y: 228, distance: 19.7
click at [235, 246] on button "Aplicar" at bounding box center [241, 247] width 24 height 11
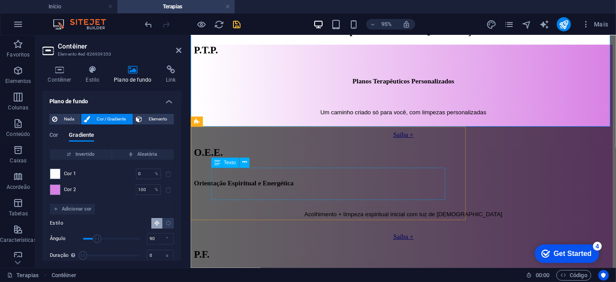
scroll to position [561, 0]
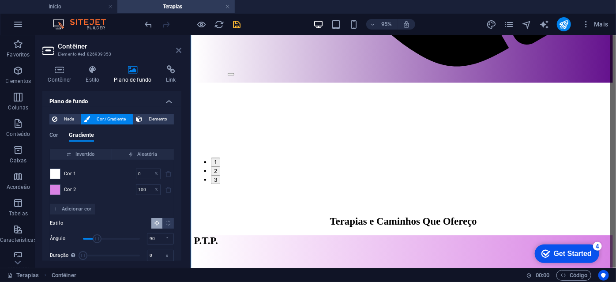
drag, startPoint x: 178, startPoint y: 53, endPoint x: 143, endPoint y: 17, distance: 49.9
click at [178, 53] on icon at bounding box center [178, 50] width 5 height 7
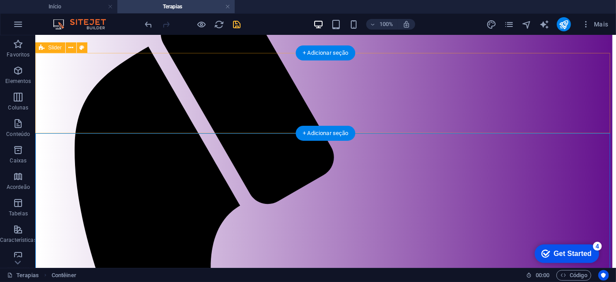
scroll to position [0, 0]
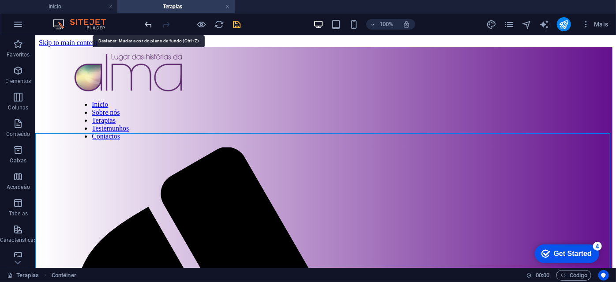
click at [148, 22] on icon "undo" at bounding box center [149, 24] width 10 height 10
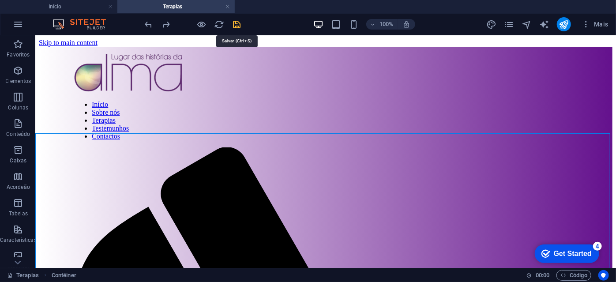
click at [237, 24] on icon "save" at bounding box center [237, 24] width 10 height 10
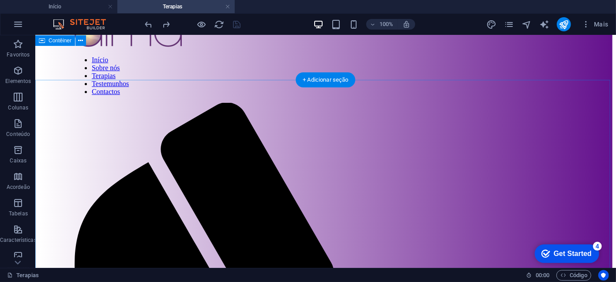
scroll to position [40, 0]
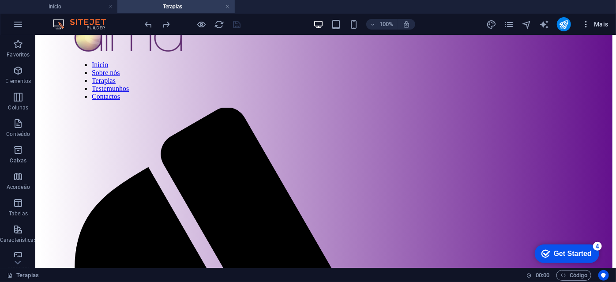
click at [602, 24] on span "Mais" at bounding box center [595, 24] width 27 height 9
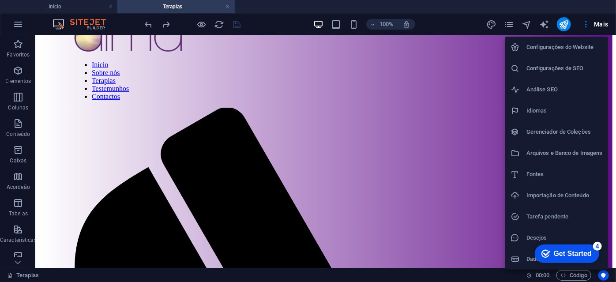
drag, startPoint x: 612, startPoint y: 54, endPoint x: 613, endPoint y: 64, distance: 10.2
click at [613, 64] on div at bounding box center [308, 141] width 616 height 282
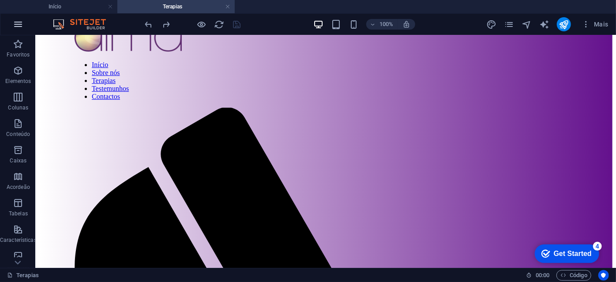
click at [22, 30] on button "button" at bounding box center [18, 24] width 21 height 21
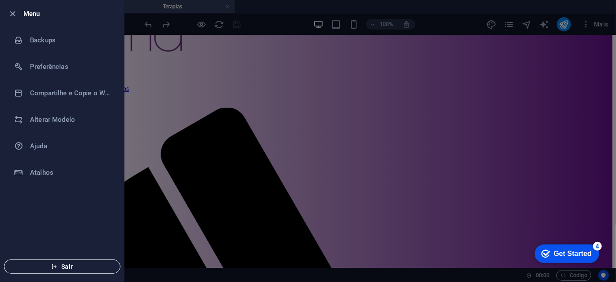
click at [74, 270] on span "Sair" at bounding box center [61, 266] width 101 height 7
